Goal: Task Accomplishment & Management: Use online tool/utility

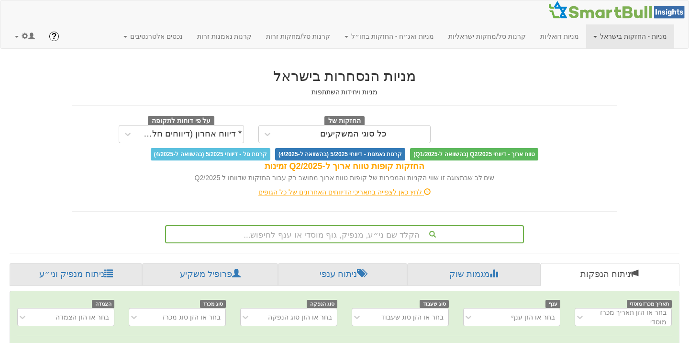
scroll to position [2, 0]
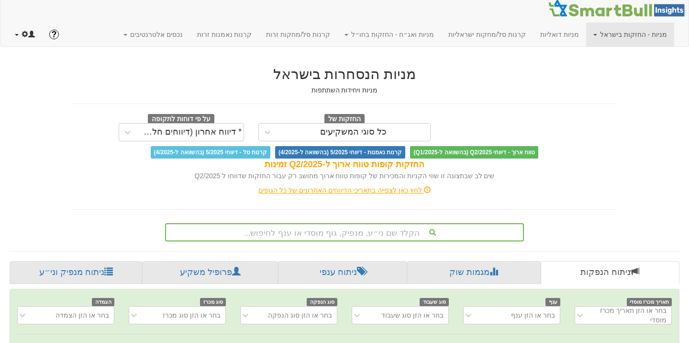
click at [19, 34] on link at bounding box center [25, 34] width 34 height 24
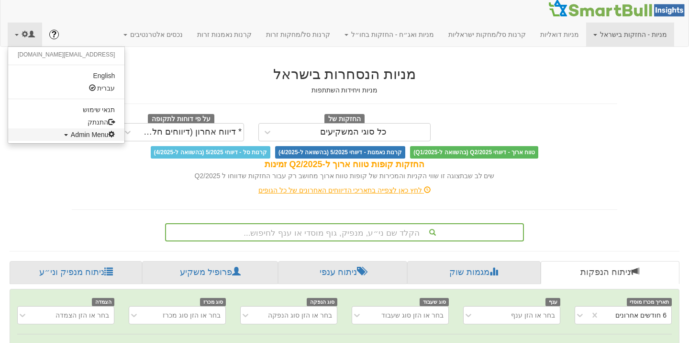
click at [71, 135] on span "Admin Menu" at bounding box center [93, 135] width 45 height 8
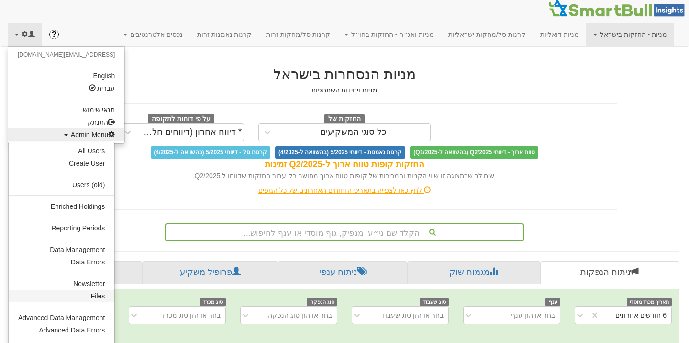
scroll to position [0, 1967]
click at [76, 252] on link "Data Management" at bounding box center [62, 249] width 106 height 12
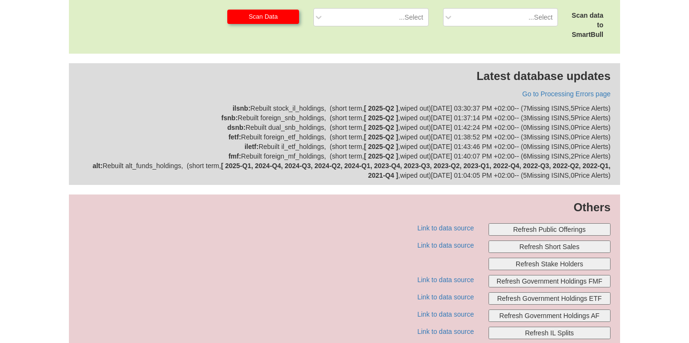
scroll to position [355, 0]
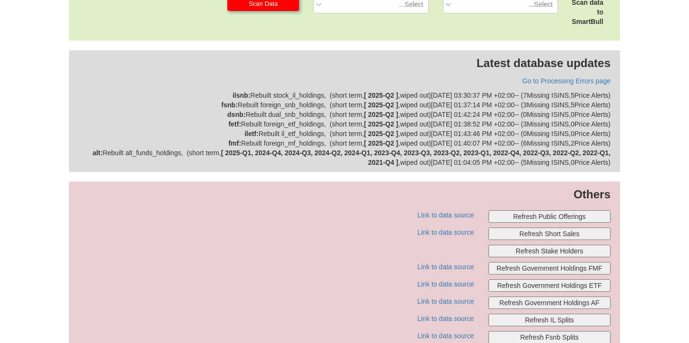
click at [524, 217] on button "Refresh Public Offerings" at bounding box center [550, 216] width 123 height 12
